Goal: Transaction & Acquisition: Purchase product/service

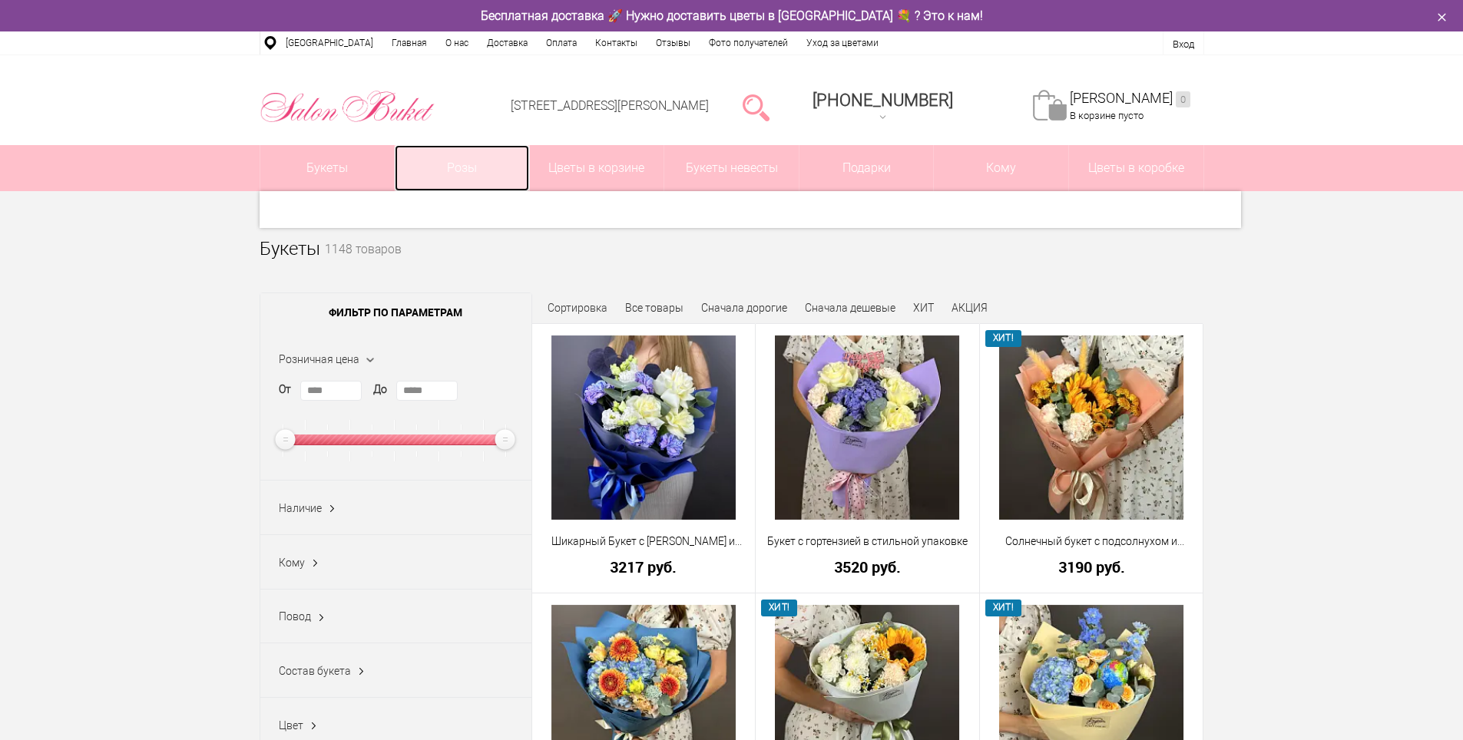
click at [446, 180] on link "Розы" at bounding box center [462, 168] width 134 height 46
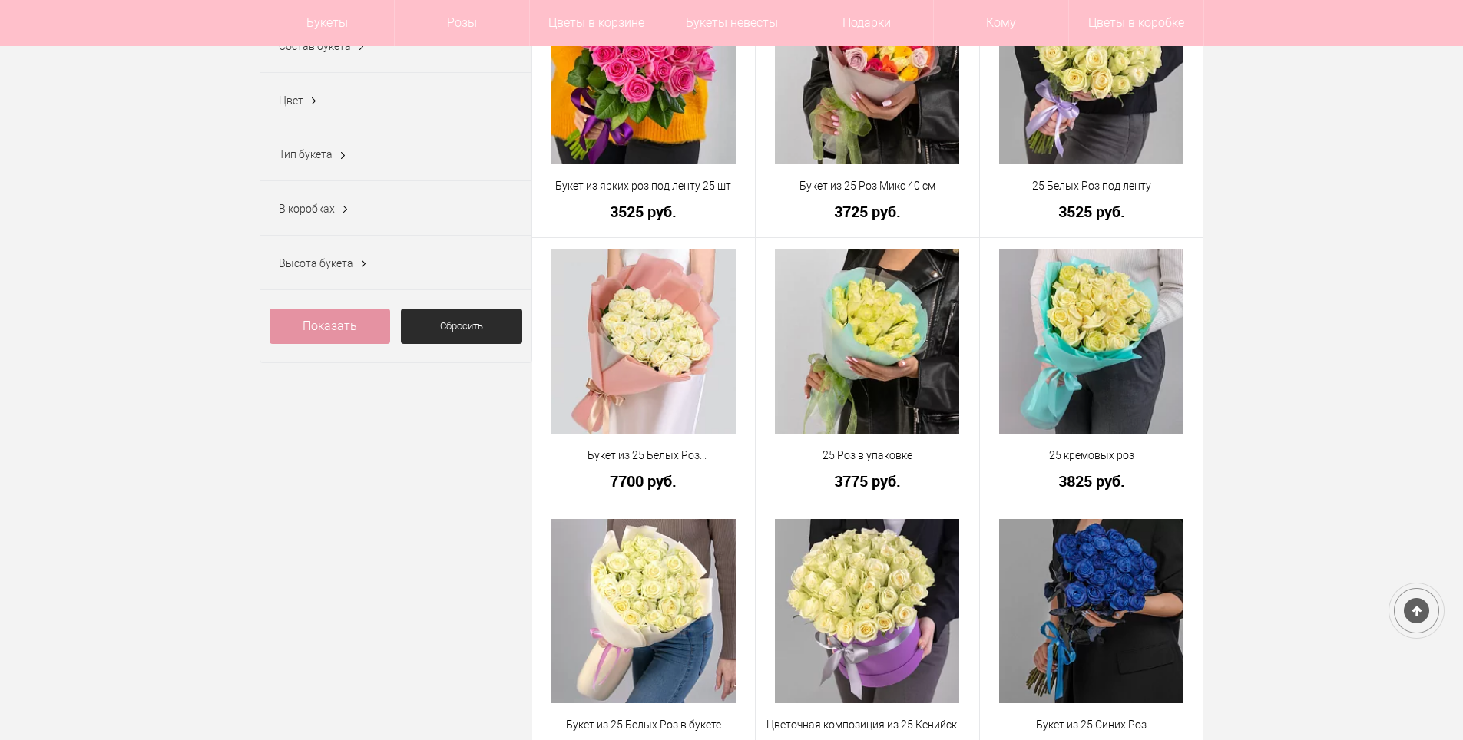
scroll to position [691, 0]
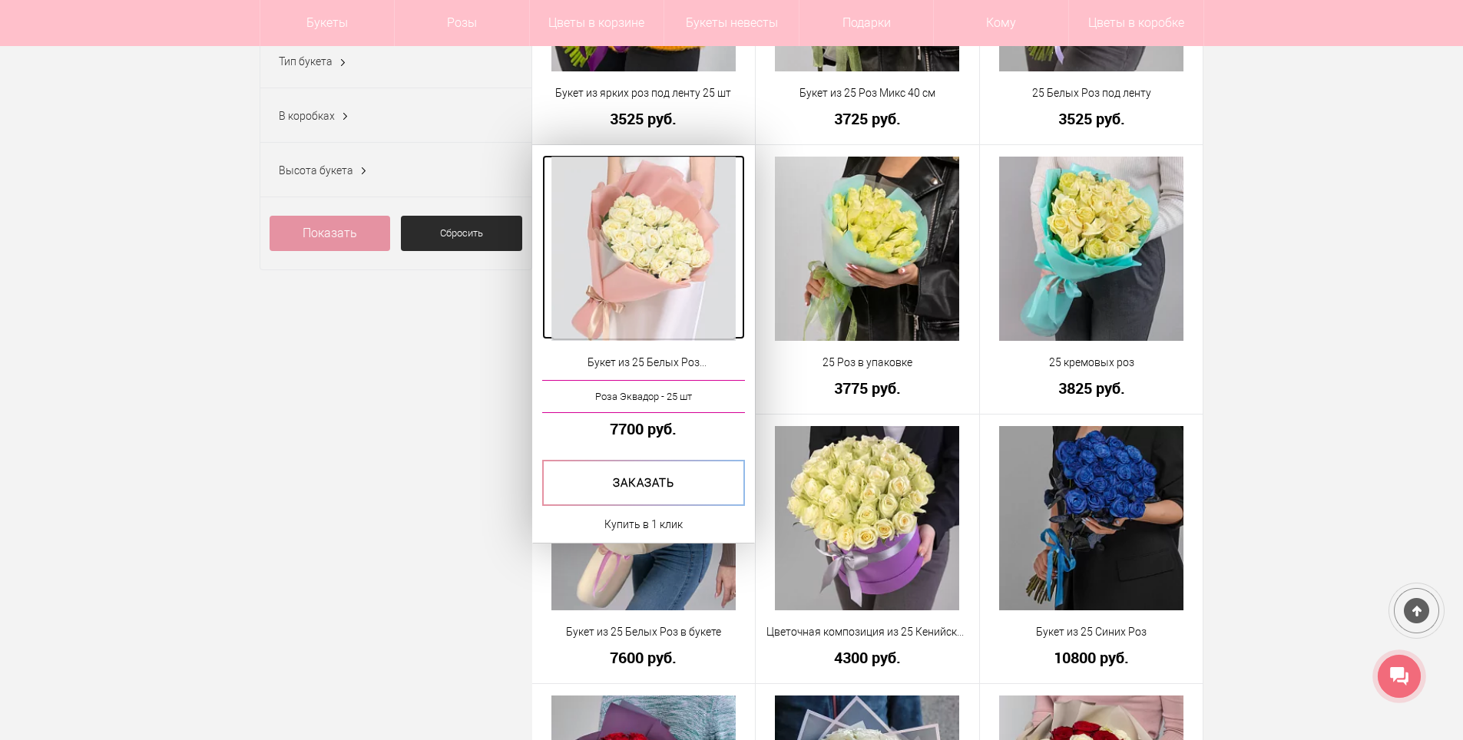
click at [663, 240] on img at bounding box center [643, 249] width 184 height 184
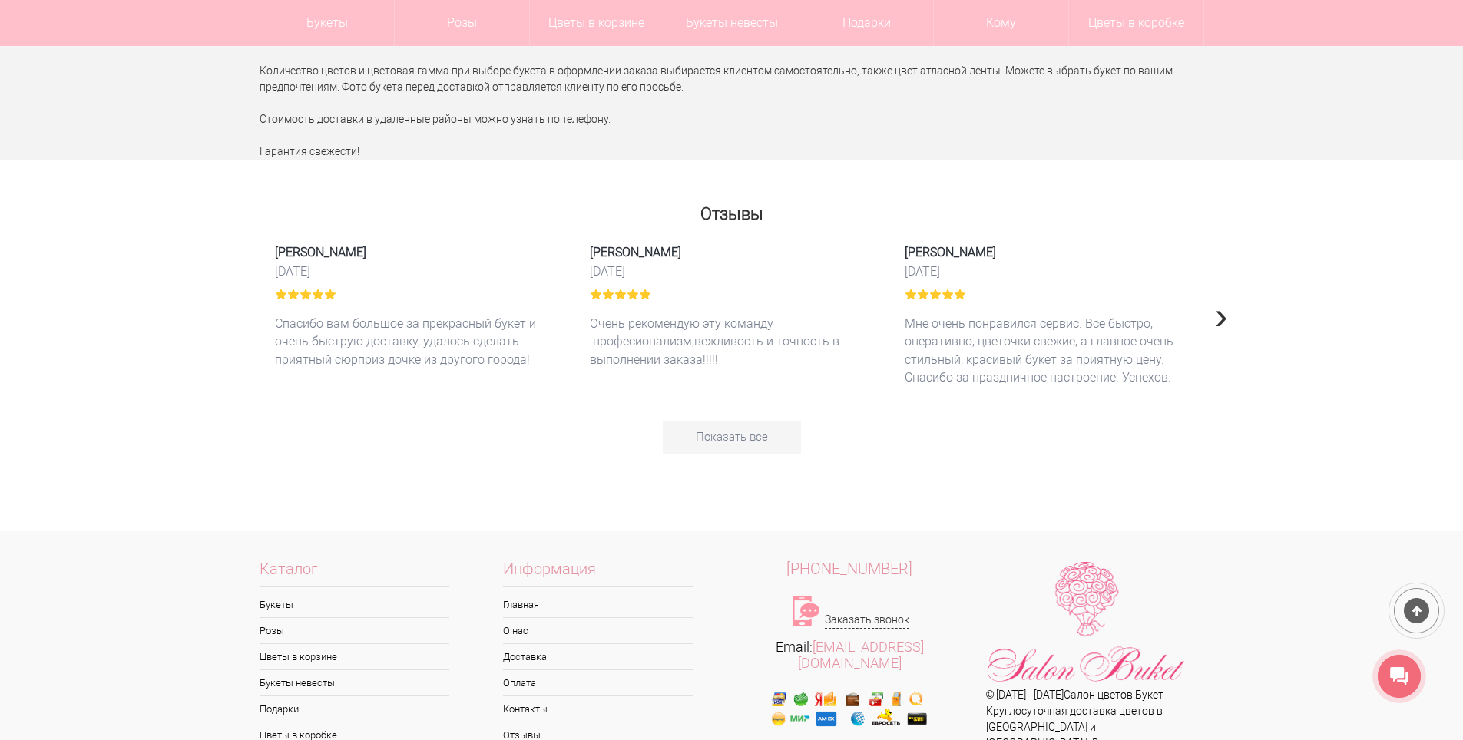
scroll to position [3424, 0]
